Goal: Information Seeking & Learning: Learn about a topic

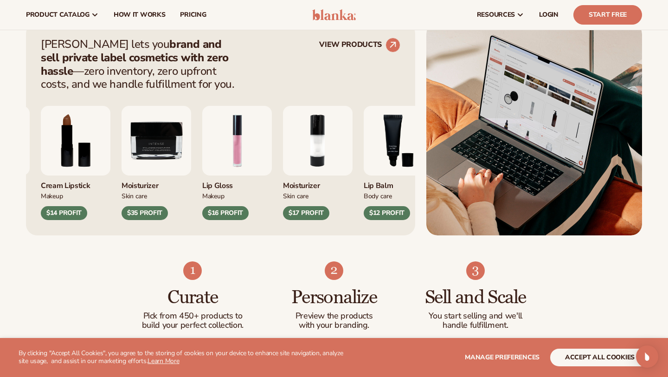
scroll to position [366, 0]
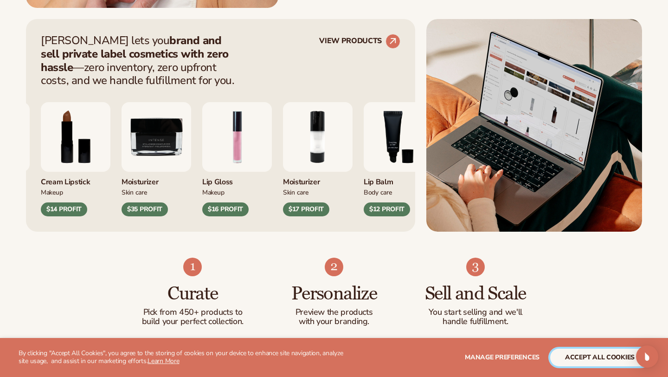
click at [586, 339] on button "accept all cookies" at bounding box center [599, 357] width 99 height 18
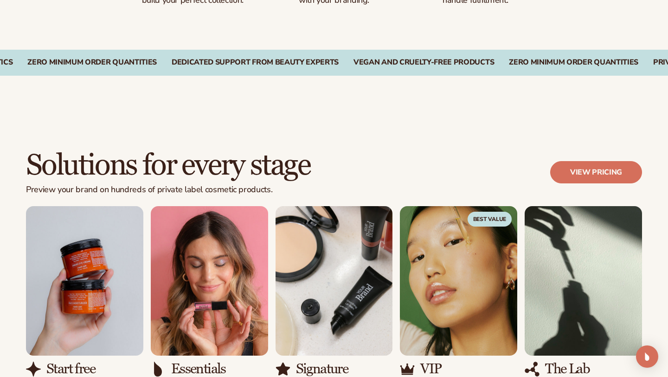
scroll to position [691, 0]
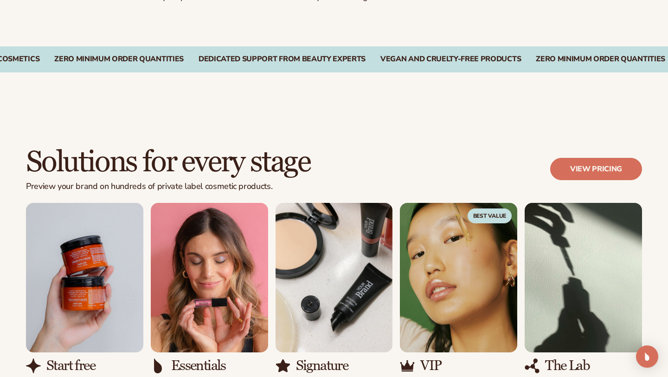
click at [385, 60] on div "Vegan and Cruelty-Free Products" at bounding box center [450, 59] width 141 height 9
click at [386, 60] on div "Vegan and Cruelty-Free Products" at bounding box center [425, 59] width 141 height 9
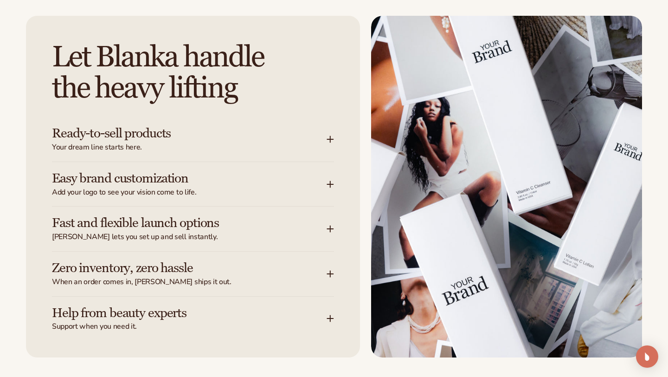
scroll to position [1154, 0]
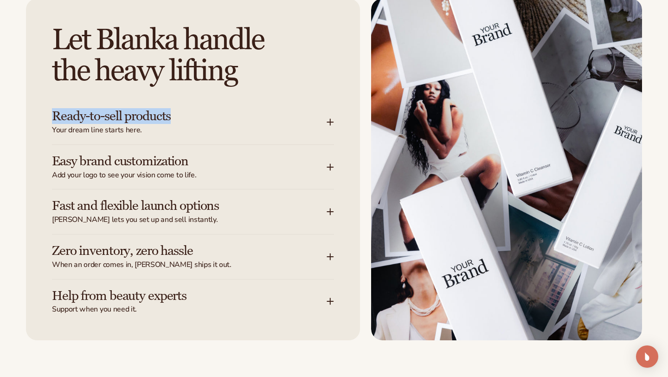
drag, startPoint x: 49, startPoint y: 113, endPoint x: 191, endPoint y: 112, distance: 141.5
click at [191, 112] on div "Let [PERSON_NAME] handle the heavy lifting Ready-to-sell products Your dream li…" at bounding box center [193, 169] width 334 height 341
click at [33, 259] on div "Let [PERSON_NAME] handle the heavy lifting Ready-to-sell products Your dream li…" at bounding box center [193, 169] width 334 height 341
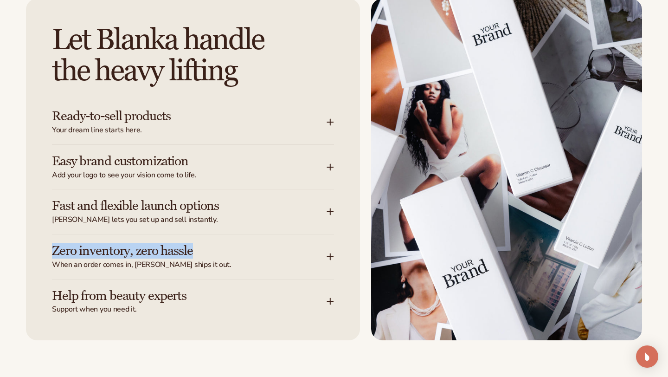
drag, startPoint x: 41, startPoint y: 250, endPoint x: 242, endPoint y: 244, distance: 200.9
click at [242, 244] on div "Let [PERSON_NAME] handle the heavy lifting Ready-to-sell products Your dream li…" at bounding box center [193, 169] width 334 height 341
click at [315, 91] on div "Let [PERSON_NAME] handle the heavy lifting Ready-to-sell products Your dream li…" at bounding box center [193, 169] width 334 height 341
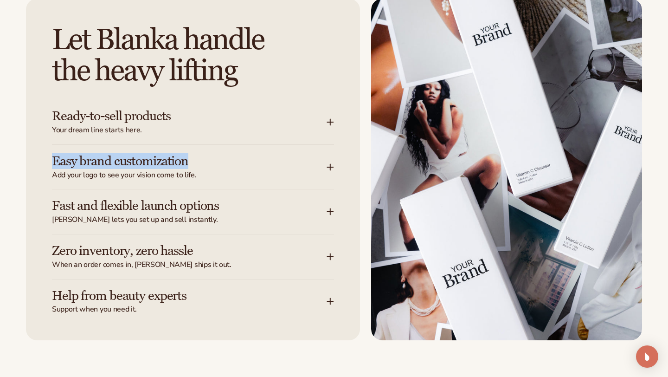
drag, startPoint x: 43, startPoint y: 159, endPoint x: 252, endPoint y: 159, distance: 208.7
click at [252, 159] on div "Let [PERSON_NAME] handle the heavy lifting Ready-to-sell products Your dream li…" at bounding box center [193, 169] width 334 height 341
click at [213, 332] on div "Let [PERSON_NAME] handle the heavy lifting Ready-to-sell products Your dream li…" at bounding box center [193, 169] width 334 height 341
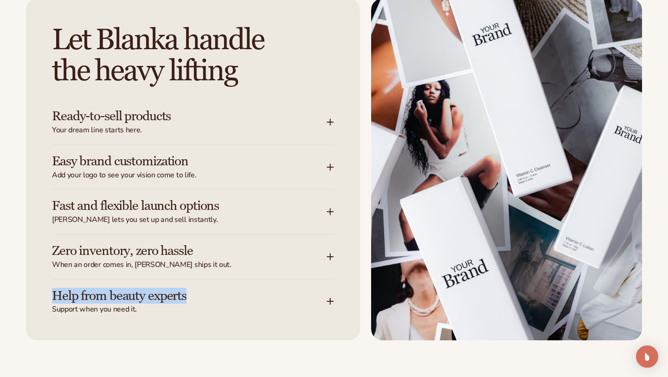
drag, startPoint x: 39, startPoint y: 294, endPoint x: 257, endPoint y: 301, distance: 219.1
click at [257, 301] on div "Let [PERSON_NAME] handle the heavy lifting Ready-to-sell products Your dream li…" at bounding box center [193, 169] width 334 height 341
click at [264, 327] on div "Let [PERSON_NAME] handle the heavy lifting Ready-to-sell products Your dream li…" at bounding box center [193, 169] width 334 height 341
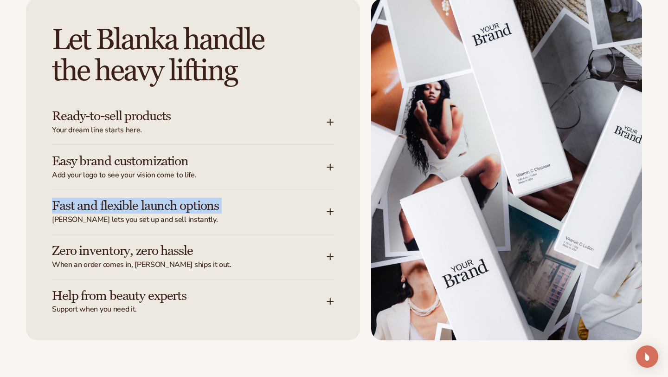
drag, startPoint x: 31, startPoint y: 200, endPoint x: 313, endPoint y: 215, distance: 281.9
click at [313, 215] on div "Let [PERSON_NAME] handle the heavy lifting Ready-to-sell products Your dream li…" at bounding box center [193, 169] width 334 height 341
click at [345, 339] on div "Let [PERSON_NAME] handle the heavy lifting Ready-to-sell products Your dream li…" at bounding box center [334, 188] width 668 height 379
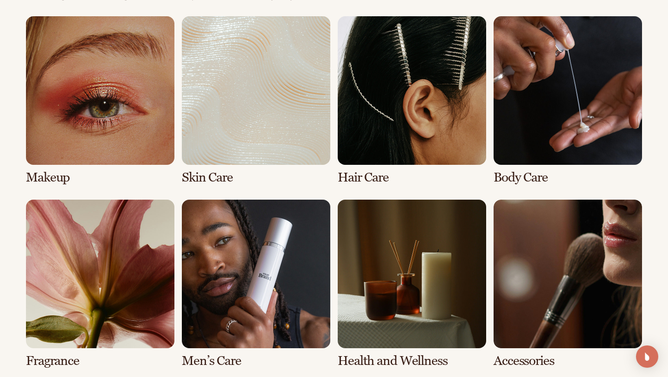
scroll to position [1770, 0]
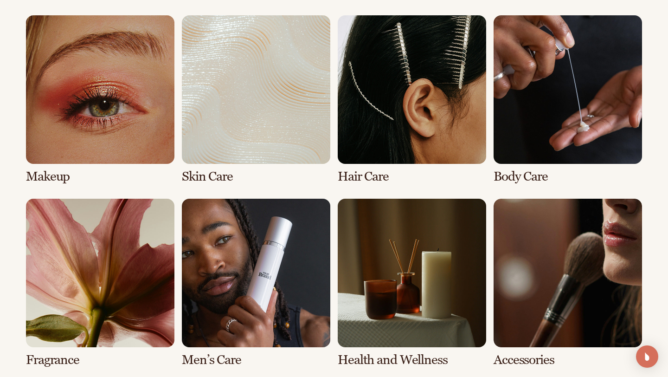
click at [120, 87] on link "1 / 8" at bounding box center [100, 99] width 148 height 168
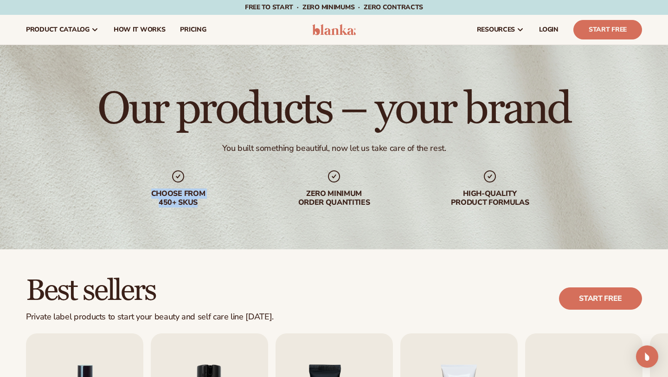
drag, startPoint x: 143, startPoint y: 190, endPoint x: 212, endPoint y: 213, distance: 72.5
click at [212, 213] on div "Our products – your brand You built something beautiful, now let us take care o…" at bounding box center [334, 147] width 668 height 204
drag, startPoint x: 444, startPoint y: 193, endPoint x: 521, endPoint y: 217, distance: 81.0
click at [522, 215] on div "Our products – your brand You built something beautiful, now let us take care o…" at bounding box center [334, 147] width 668 height 204
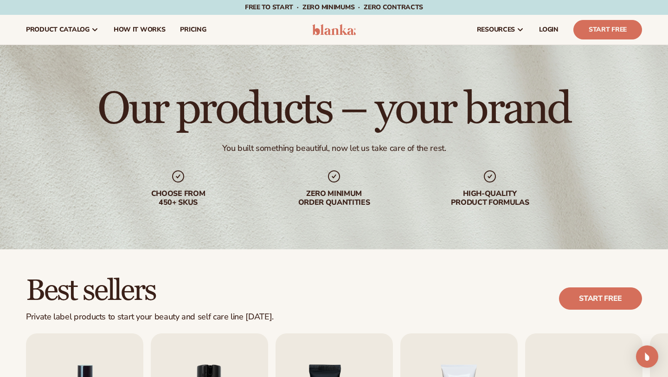
click at [520, 275] on div "Best sellers Private label products to start your beauty and self care line tod…" at bounding box center [334, 298] width 616 height 47
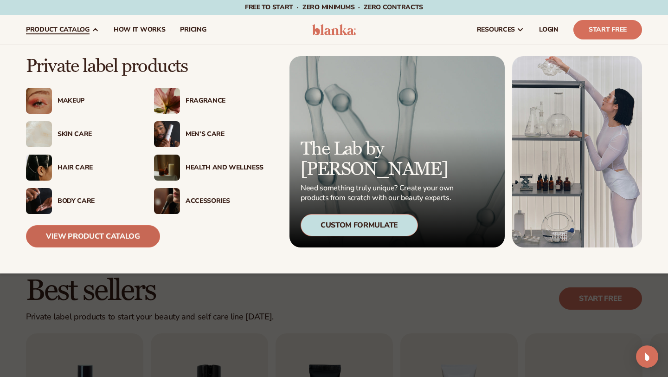
click at [52, 241] on link "View Product Catalog" at bounding box center [93, 236] width 134 height 22
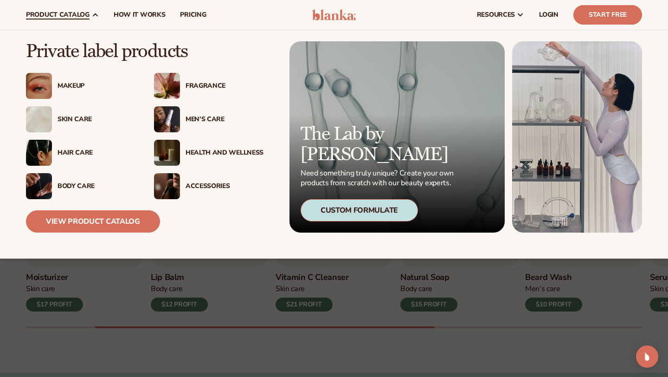
scroll to position [190, 0]
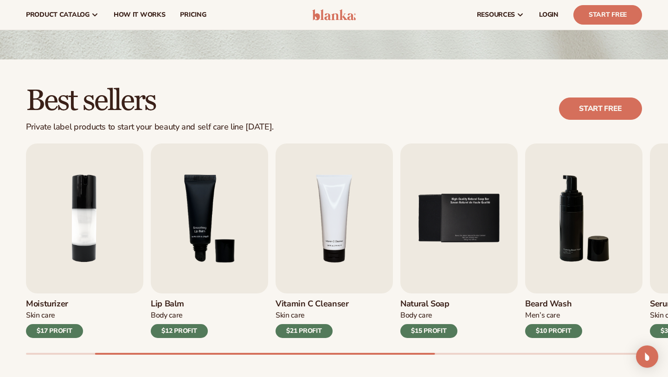
click at [312, 18] on img at bounding box center [334, 14] width 44 height 11
